Goal: Use online tool/utility: Use online tool/utility

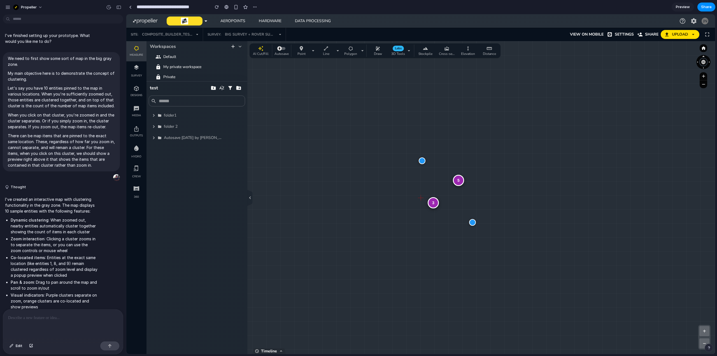
scroll to position [819, 0]
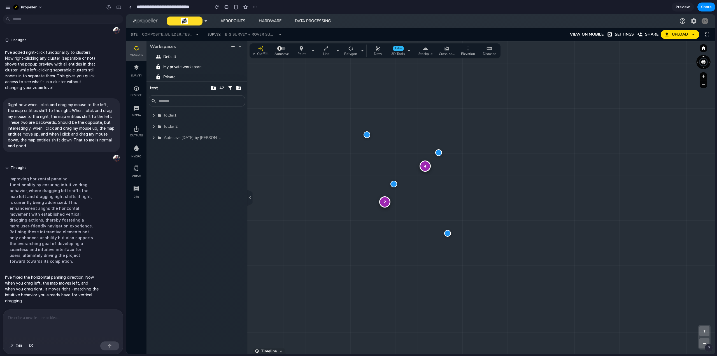
drag, startPoint x: 473, startPoint y: 195, endPoint x: 417, endPoint y: 191, distance: 56.1
click at [417, 191] on div "4 2 + − Zoom: 1.6 x | Clusters: 6 | Size: 2102 x 1117" at bounding box center [420, 197] width 589 height 313
click at [425, 165] on div "4" at bounding box center [425, 166] width 11 height 11
click at [421, 199] on div "4" at bounding box center [420, 197] width 11 height 11
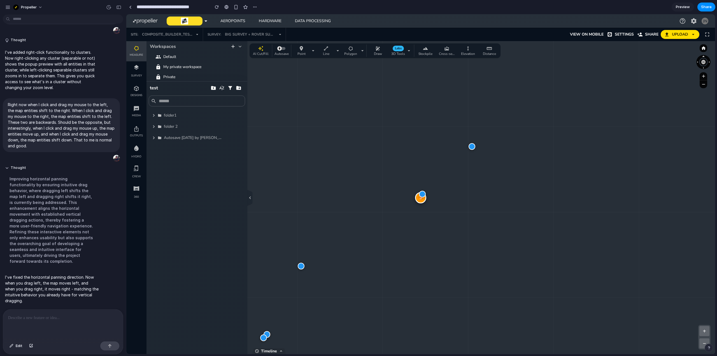
click at [421, 199] on div "3" at bounding box center [420, 197] width 11 height 11
drag, startPoint x: 416, startPoint y: 173, endPoint x: 441, endPoint y: 160, distance: 28.2
click at [437, 162] on div "4 2 + − Zoom: 1.6 x | Clusters: 6 | Size: 2102 x 1117" at bounding box center [420, 197] width 589 height 313
